Goal: Task Accomplishment & Management: Manage account settings

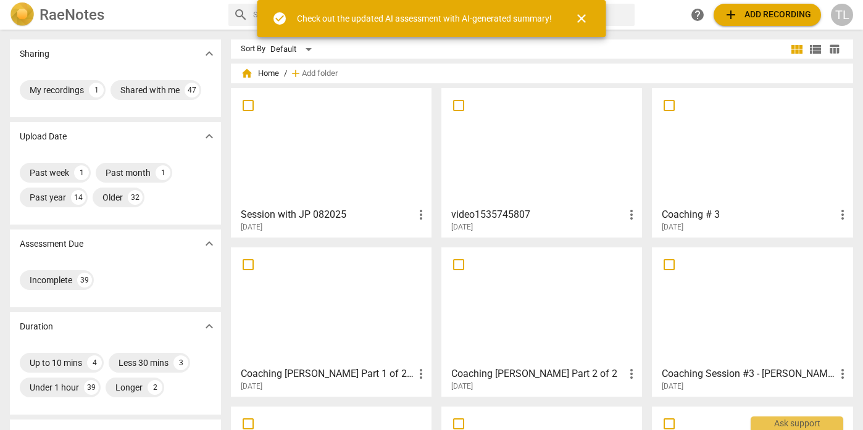
click at [339, 193] on div at bounding box center [331, 147] width 192 height 109
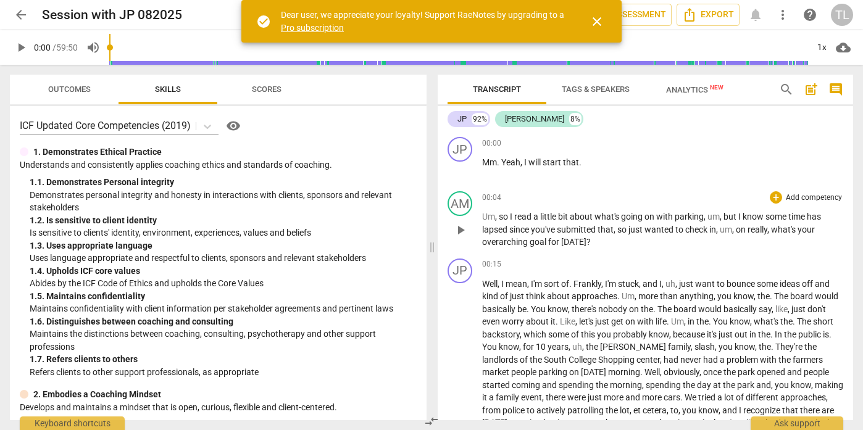
click at [788, 196] on p "Add competency" at bounding box center [814, 198] width 59 height 11
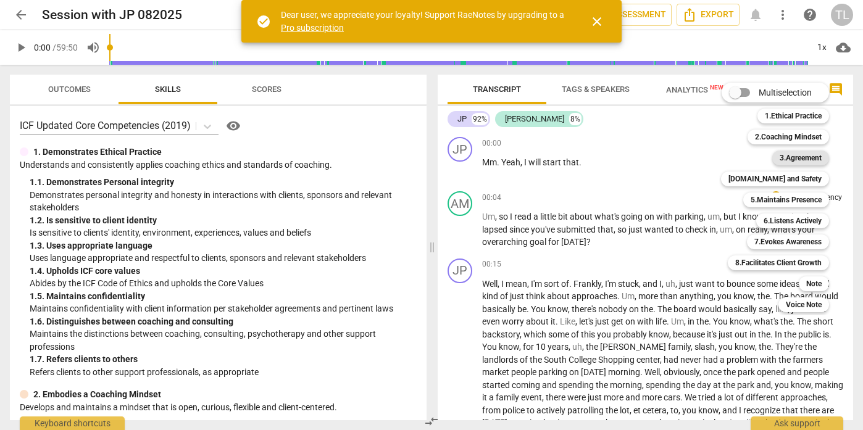
click at [804, 161] on b "3.Agreement" at bounding box center [801, 158] width 42 height 15
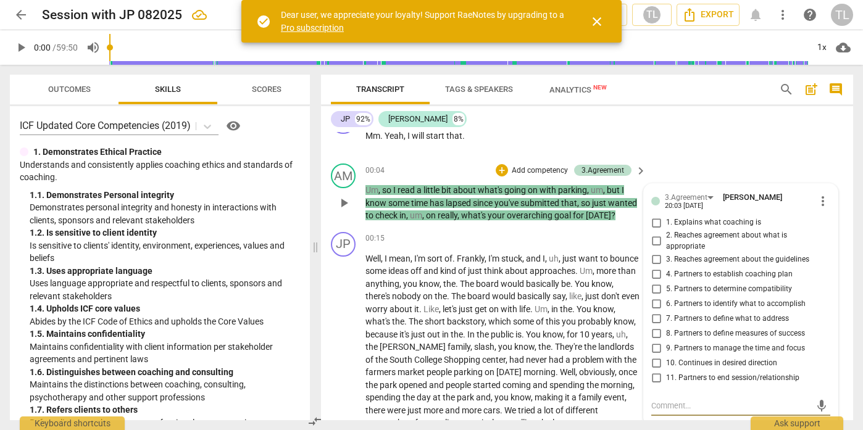
scroll to position [30, 0]
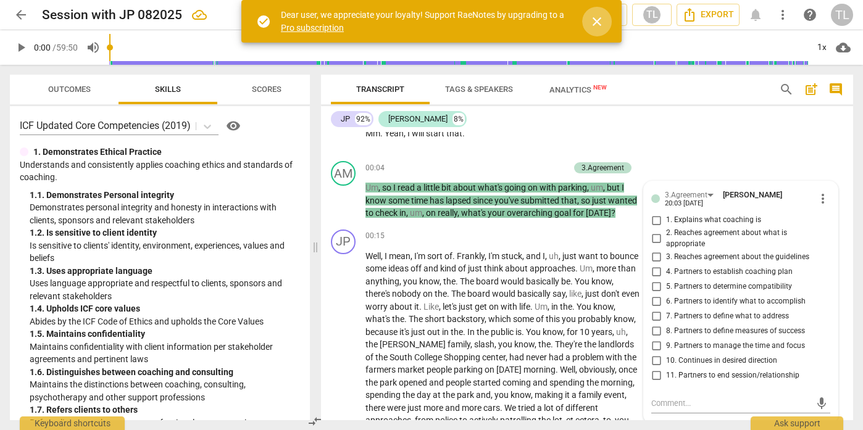
click at [601, 20] on span "close" at bounding box center [597, 21] width 15 height 15
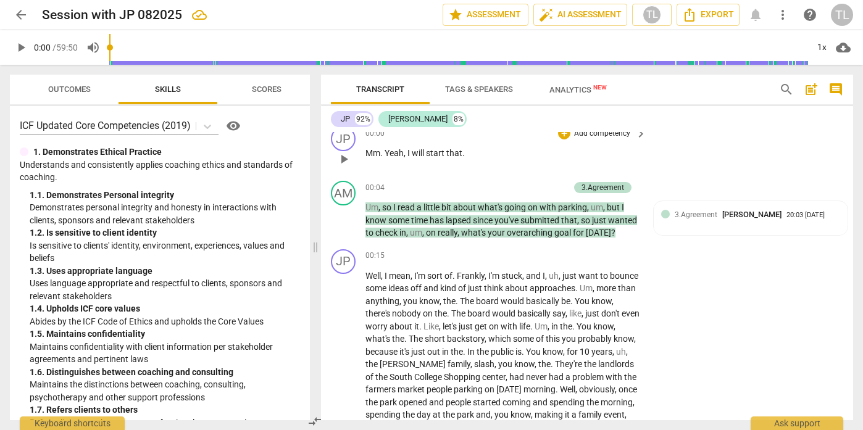
scroll to position [0, 0]
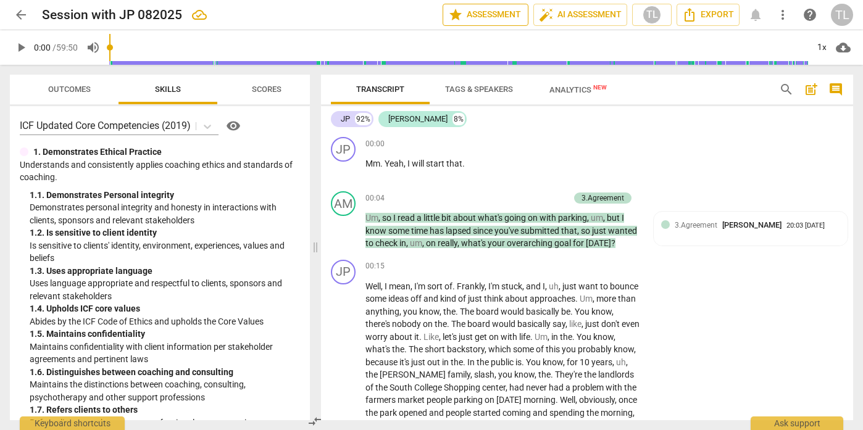
click at [506, 17] on span "star Assessment" at bounding box center [485, 14] width 75 height 15
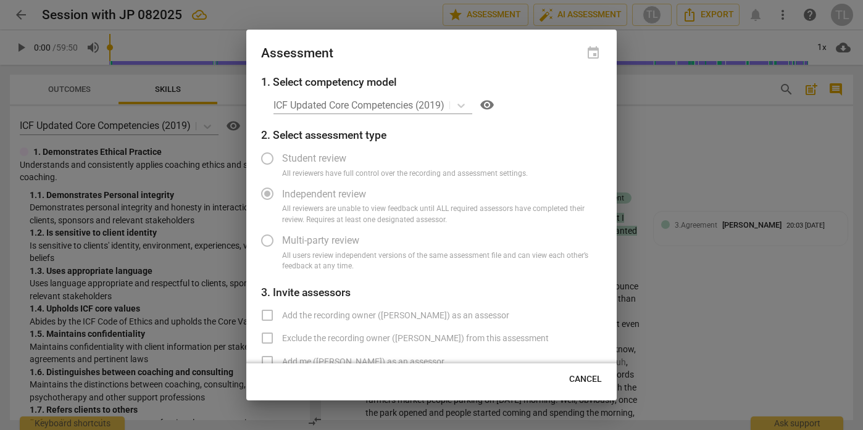
click at [467, 107] on div "ICF Updated Core Competencies (2019) visibility" at bounding box center [438, 105] width 328 height 20
click at [462, 103] on div "ICF Updated Core Competencies (2019) visibility" at bounding box center [438, 105] width 328 height 20
click at [595, 383] on span "Cancel" at bounding box center [585, 380] width 33 height 12
radio input "false"
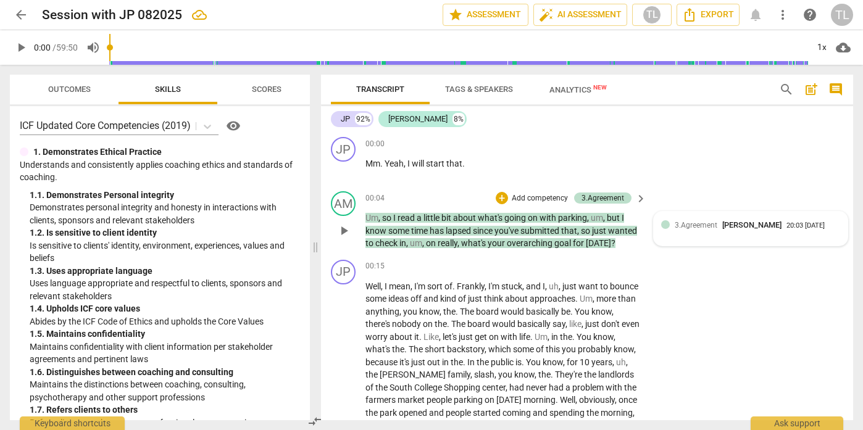
click at [827, 228] on div "3.Agreement [PERSON_NAME] 20:03 [DATE]" at bounding box center [757, 225] width 165 height 12
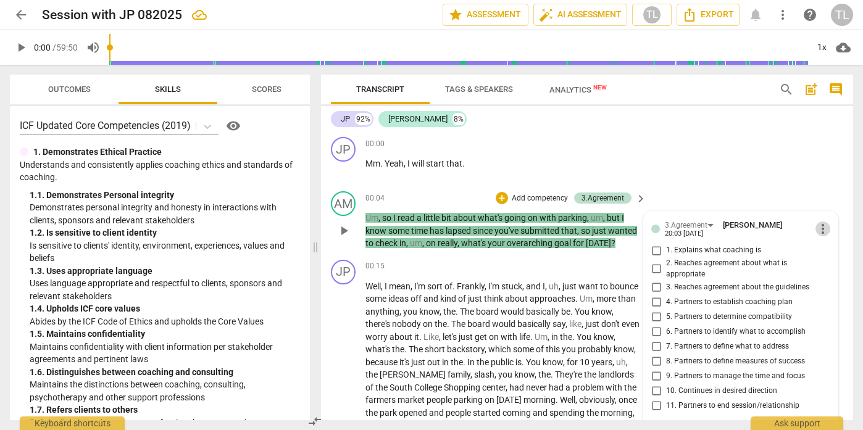
click at [822, 227] on span "more_vert" at bounding box center [823, 229] width 15 height 15
click at [828, 251] on li "Delete" at bounding box center [831, 251] width 43 height 23
